Goal: Transaction & Acquisition: Obtain resource

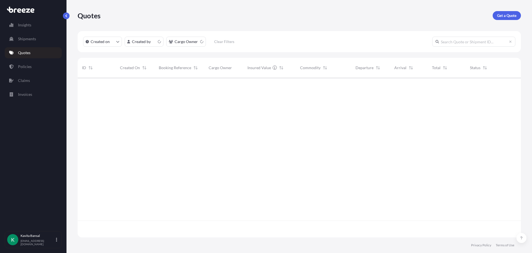
scroll to position [158, 439]
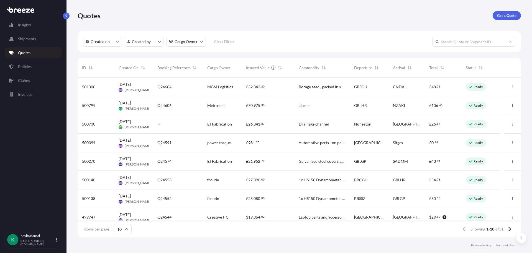
click at [494, 17] on link "Get a Quote" at bounding box center [507, 15] width 28 height 9
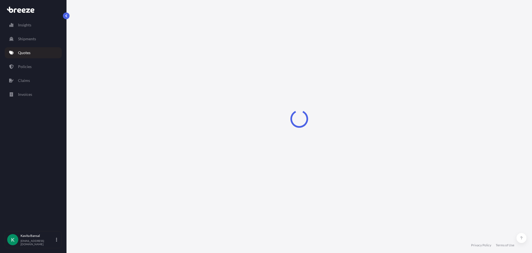
select select "Sea"
select select "1"
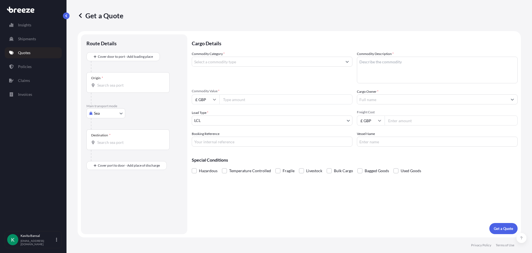
click at [129, 63] on div at bounding box center [136, 66] width 91 height 11
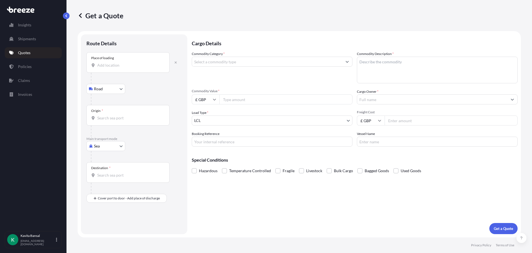
click at [102, 147] on body "Insights Shipments Quotes Policies Claims Invoices K [PERSON_NAME] [EMAIL_ADDRE…" at bounding box center [266, 126] width 532 height 253
click at [107, 173] on div "Air" at bounding box center [106, 170] width 34 height 10
select select "Air"
click at [178, 66] on button "button" at bounding box center [176, 64] width 12 height 9
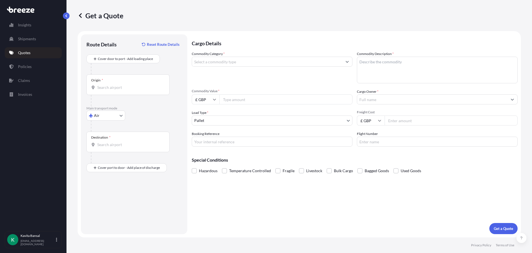
click at [119, 87] on input "Origin *" at bounding box center [129, 88] width 65 height 6
drag, startPoint x: 127, startPoint y: 79, endPoint x: 128, endPoint y: 83, distance: 4.2
click at [127, 79] on div "Origin *" at bounding box center [127, 84] width 83 height 21
click at [127, 85] on input "Origin * Please select an origin" at bounding box center [129, 88] width 65 height 6
click at [128, 84] on div "Origin *" at bounding box center [127, 84] width 83 height 21
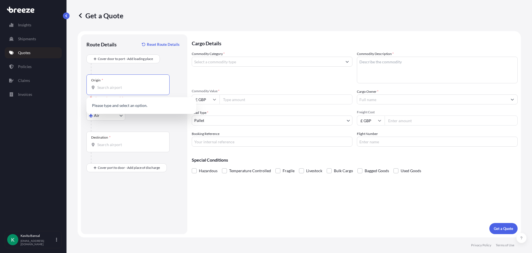
click at [128, 85] on input "Origin * Please select an origin" at bounding box center [129, 88] width 65 height 6
click at [134, 107] on span "KH KTI - [GEOGRAPHIC_DATA], [GEOGRAPHIC_DATA]" at bounding box center [148, 106] width 86 height 11
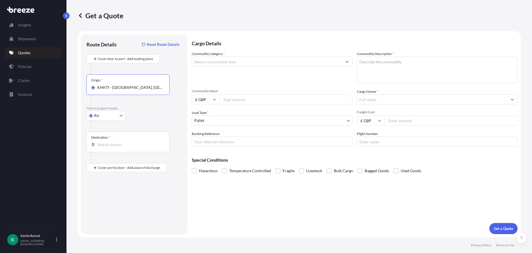
type input "KHKTI - [GEOGRAPHIC_DATA], [GEOGRAPHIC_DATA]"
click at [124, 148] on div "Destination *" at bounding box center [127, 141] width 83 height 21
click at [124, 147] on input "Destination *" at bounding box center [129, 145] width 65 height 6
click at [128, 163] on span "GB LHR - Heathrow Apt/[GEOGRAPHIC_DATA], [GEOGRAPHIC_DATA]" at bounding box center [148, 164] width 86 height 11
type input "GBLHR - Heathrow Apt/[GEOGRAPHIC_DATA], [GEOGRAPHIC_DATA]"
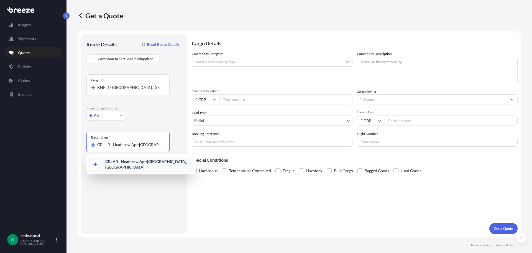
click at [132, 164] on b "GBLHR - Heathrow Apt/[GEOGRAPHIC_DATA], [GEOGRAPHIC_DATA]" at bounding box center [146, 164] width 82 height 10
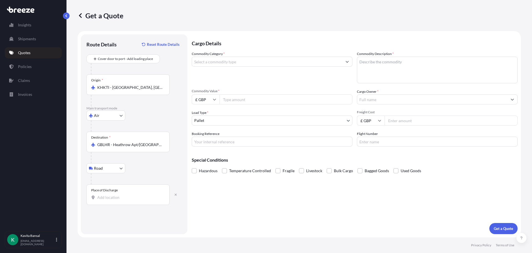
click at [110, 206] on div "Route Details Reset Route Details Cover door to port - Add loading place Place …" at bounding box center [133, 134] width 95 height 188
click at [113, 200] on div "Place of Discharge" at bounding box center [127, 194] width 83 height 21
click at [113, 200] on input "Place of Discharge" at bounding box center [129, 197] width 65 height 6
click at [128, 202] on div "Place of Discharge" at bounding box center [127, 194] width 83 height 21
click at [128, 200] on input "Place of Discharge" at bounding box center [129, 197] width 65 height 6
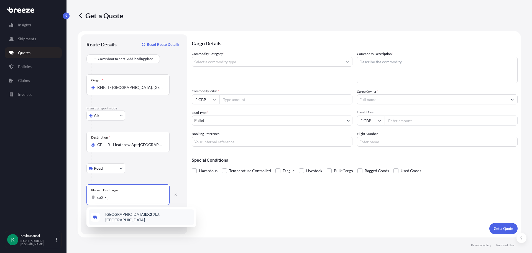
click at [137, 218] on span "Exeter EX2 7LJ , [GEOGRAPHIC_DATA]" at bounding box center [148, 216] width 86 height 11
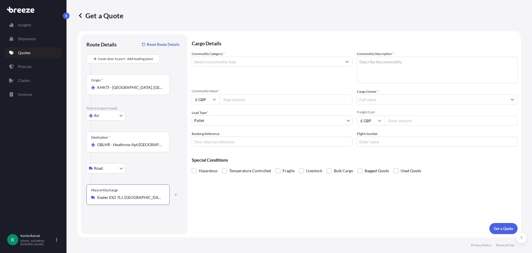
type input "Exeter EX2 7LJ, [GEOGRAPHIC_DATA]"
click at [228, 58] on input "Commodity Category *" at bounding box center [267, 62] width 150 height 10
click at [228, 58] on input "gloves" at bounding box center [267, 62] width 150 height 10
type input "g"
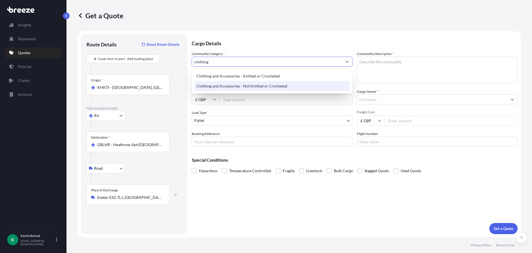
click at [237, 85] on div "Clothing and Accessories - Not Knitted or Crocheted" at bounding box center [272, 86] width 156 height 10
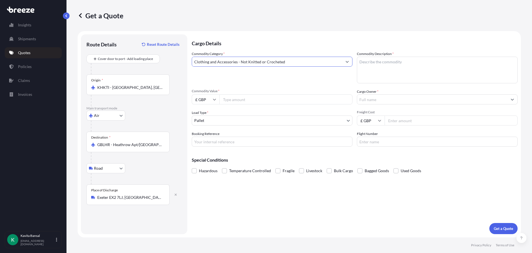
type input "Clothing and Accessories - Not Knitted or Crocheted"
click at [410, 67] on textarea "Commodity Description *" at bounding box center [437, 70] width 161 height 27
type textarea "gloves"
click at [244, 103] on input "Commodity Value *" at bounding box center [286, 99] width 133 height 10
click at [208, 98] on input "£ GBP" at bounding box center [206, 99] width 28 height 10
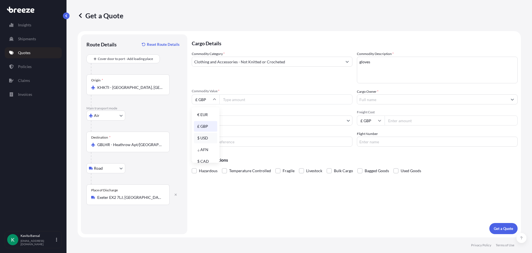
click at [202, 136] on div "$ USD" at bounding box center [205, 137] width 23 height 11
type input "$ USD"
drag, startPoint x: 227, startPoint y: 96, endPoint x: 230, endPoint y: 96, distance: 2.9
click at [228, 96] on input "Commodity Value *" at bounding box center [286, 99] width 133 height 10
click at [228, 101] on input "40000" at bounding box center [286, 99] width 133 height 10
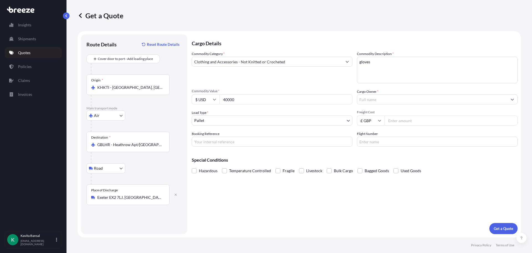
type input "40000"
click at [398, 103] on input "Cargo Owner *" at bounding box center [432, 99] width 150 height 10
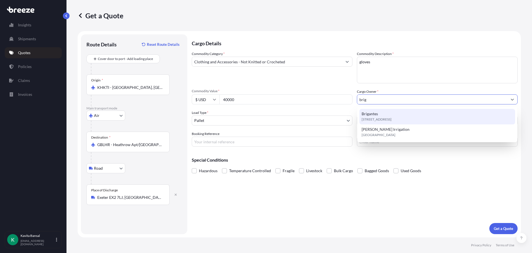
click at [387, 112] on div "[STREET_ADDRESS]" at bounding box center [438, 117] width 156 height 16
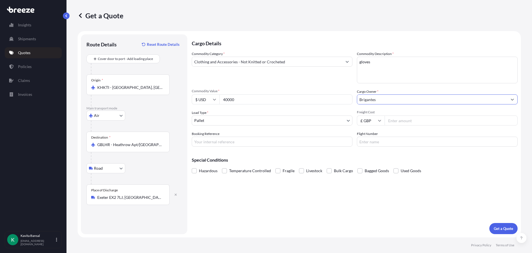
type input "Brigantes"
click at [207, 124] on body "15 options available. 3 options available. 0 options available. 2 options avail…" at bounding box center [266, 126] width 532 height 253
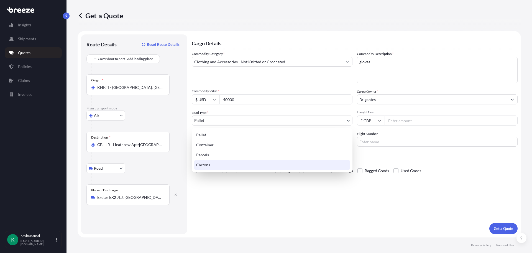
click at [205, 164] on div "Cartons" at bounding box center [272, 165] width 156 height 10
select select "4"
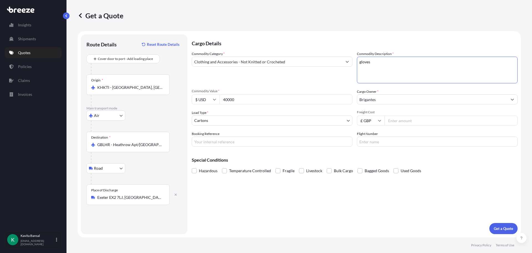
click at [403, 66] on textarea "gloves" at bounding box center [437, 70] width 161 height 27
type textarea "gloves - packed in loose boxes"
click at [419, 118] on input "Freight Cost" at bounding box center [451, 120] width 133 height 10
type input "5565"
click at [299, 138] on input "Booking Reference" at bounding box center [272, 141] width 161 height 10
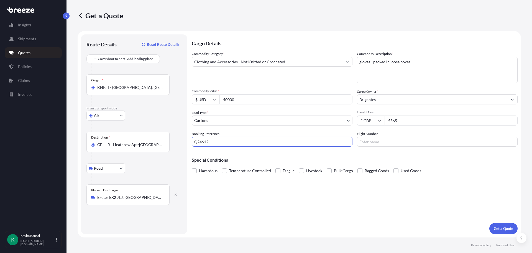
type input "Q24612"
click at [504, 231] on button "Get a Quote" at bounding box center [503, 228] width 28 height 11
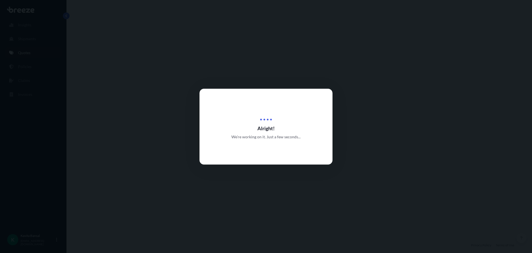
select select "Air"
select select "Road"
select select "4"
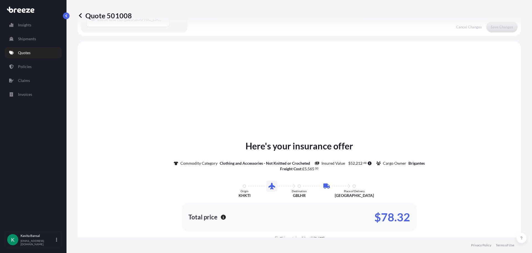
scroll to position [189, 0]
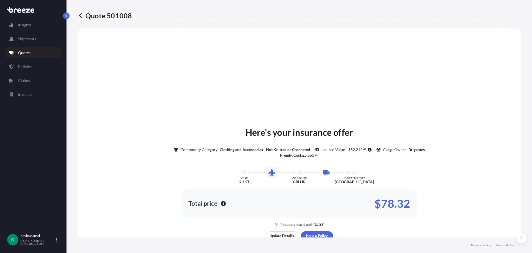
click at [16, 55] on link "Quotes" at bounding box center [33, 52] width 57 height 11
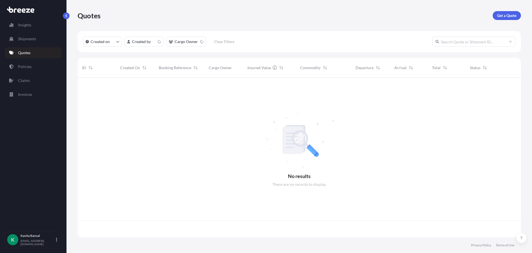
scroll to position [158, 439]
